Goal: Transaction & Acquisition: Purchase product/service

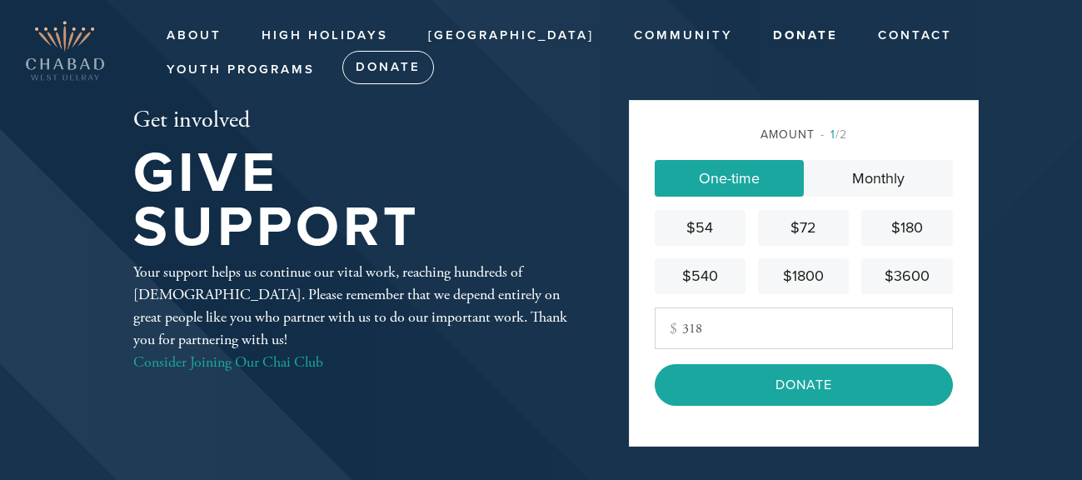
type input "318"
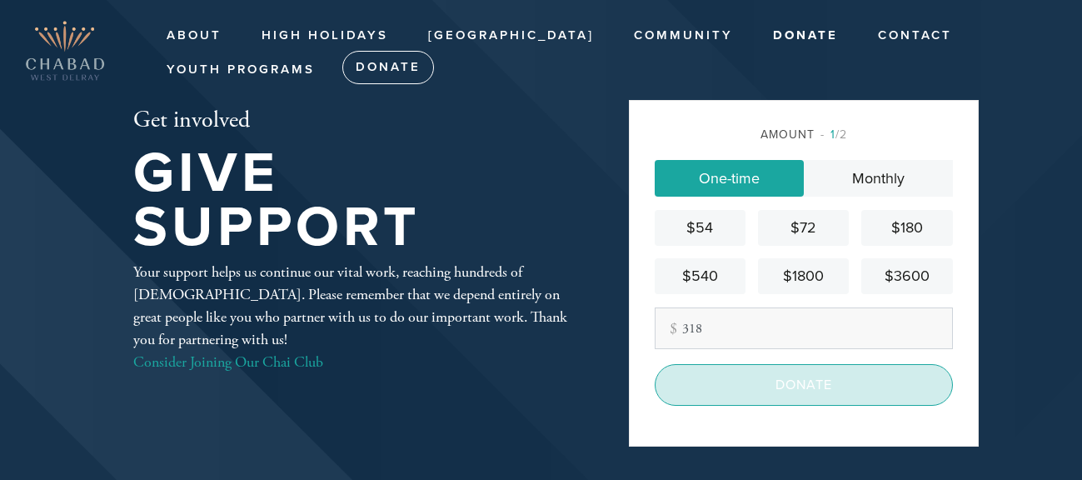
click at [801, 382] on input "Donate" at bounding box center [804, 385] width 298 height 42
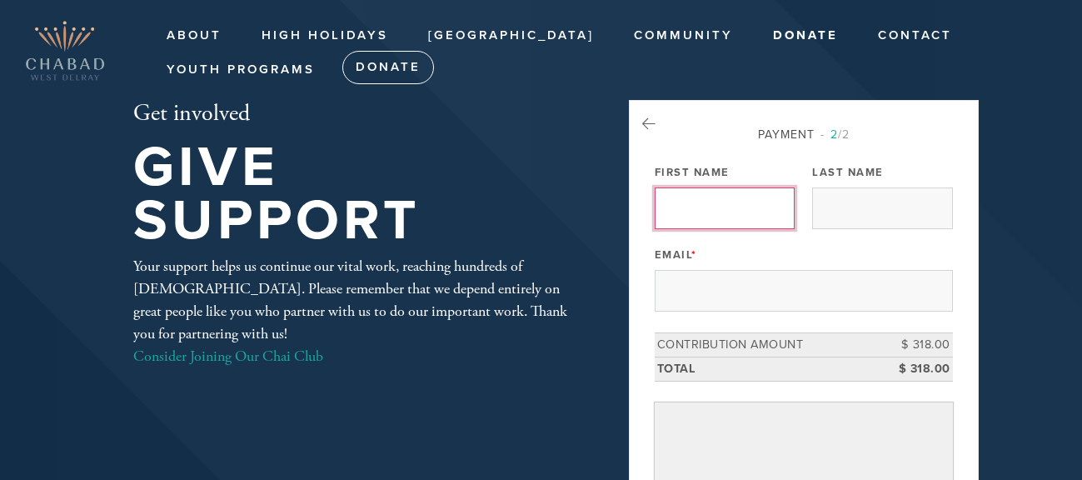
click at [719, 221] on input "First Name" at bounding box center [725, 208] width 140 height 42
click at [691, 207] on input "First Name" at bounding box center [725, 208] width 140 height 42
type input "[PERSON_NAME]"
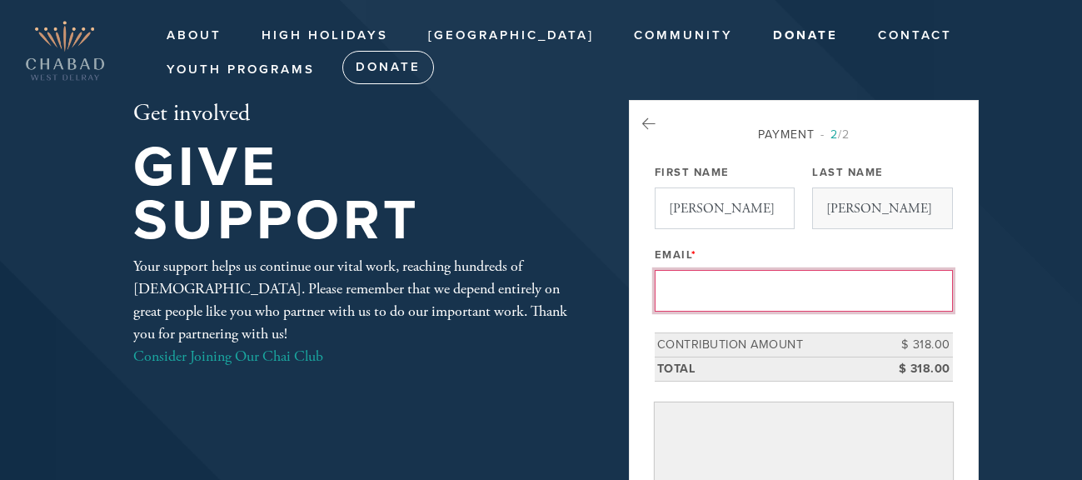
type input "[PERSON_NAME][EMAIL_ADDRESS][PERSON_NAME][DOMAIN_NAME]"
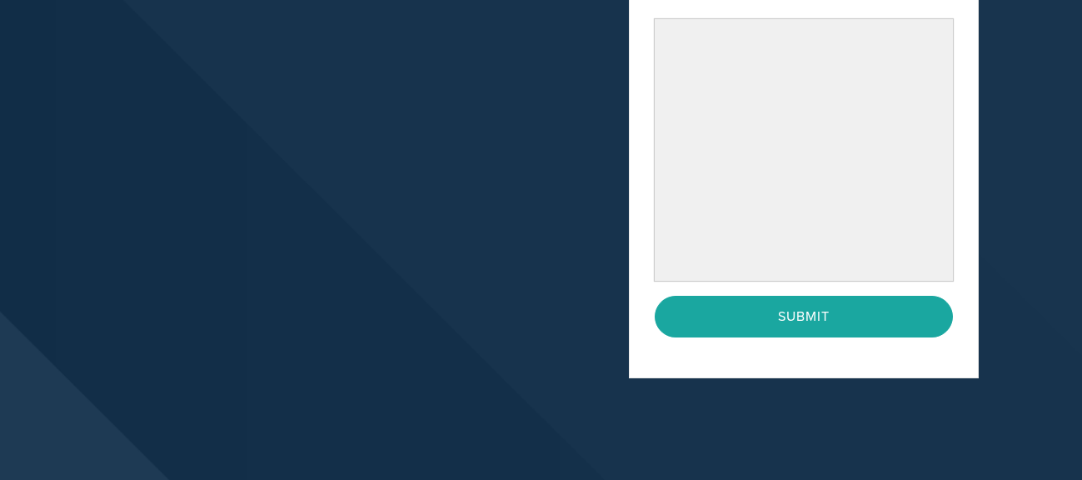
scroll to position [406, 0]
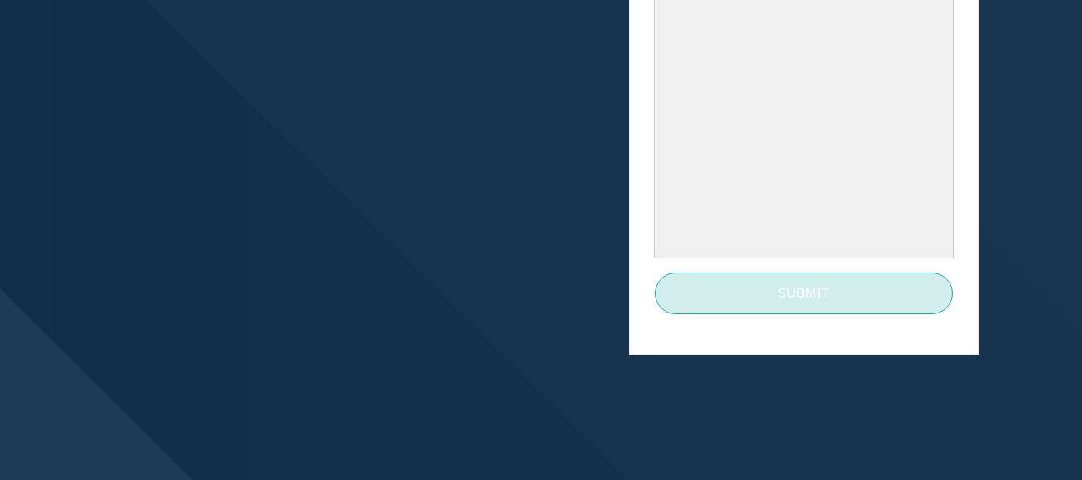
click at [831, 295] on input "Submit" at bounding box center [804, 293] width 298 height 42
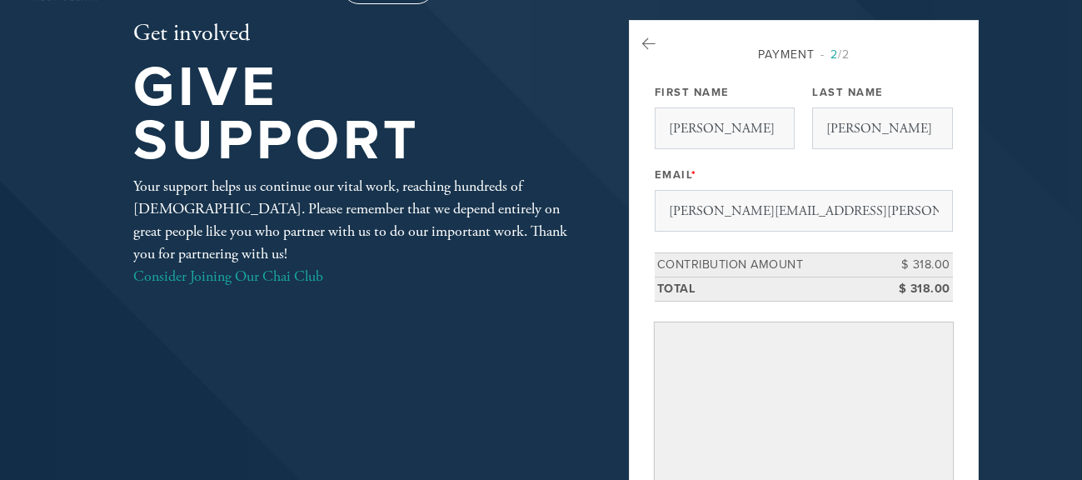
scroll to position [73, 0]
